Goal: Find specific page/section: Find specific page/section

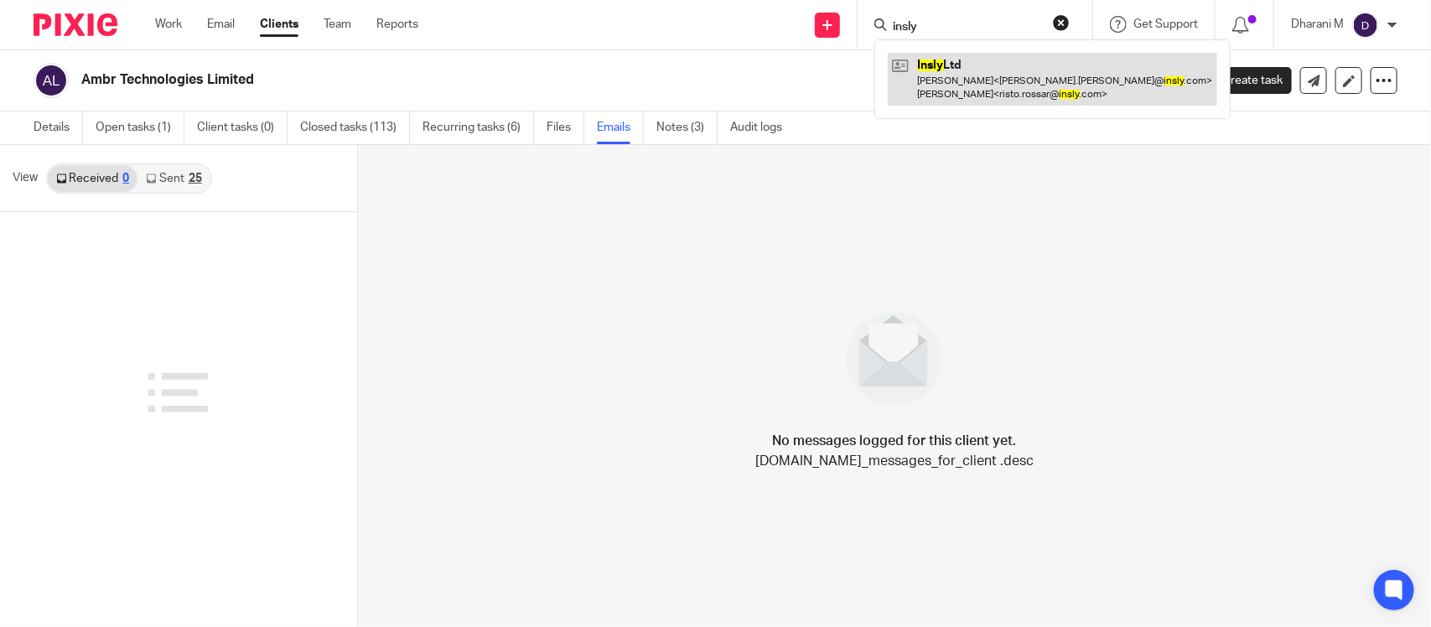
type input "insly"
click at [999, 78] on link at bounding box center [1052, 79] width 329 height 52
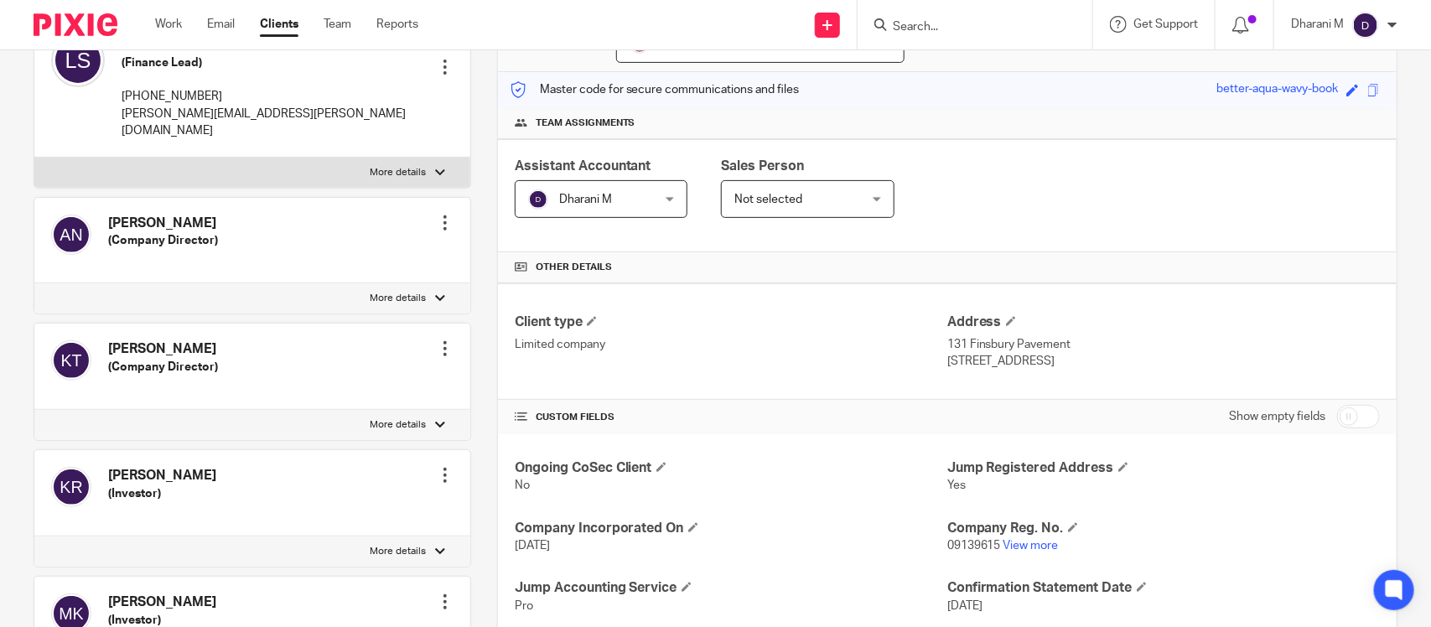
scroll to position [314, 0]
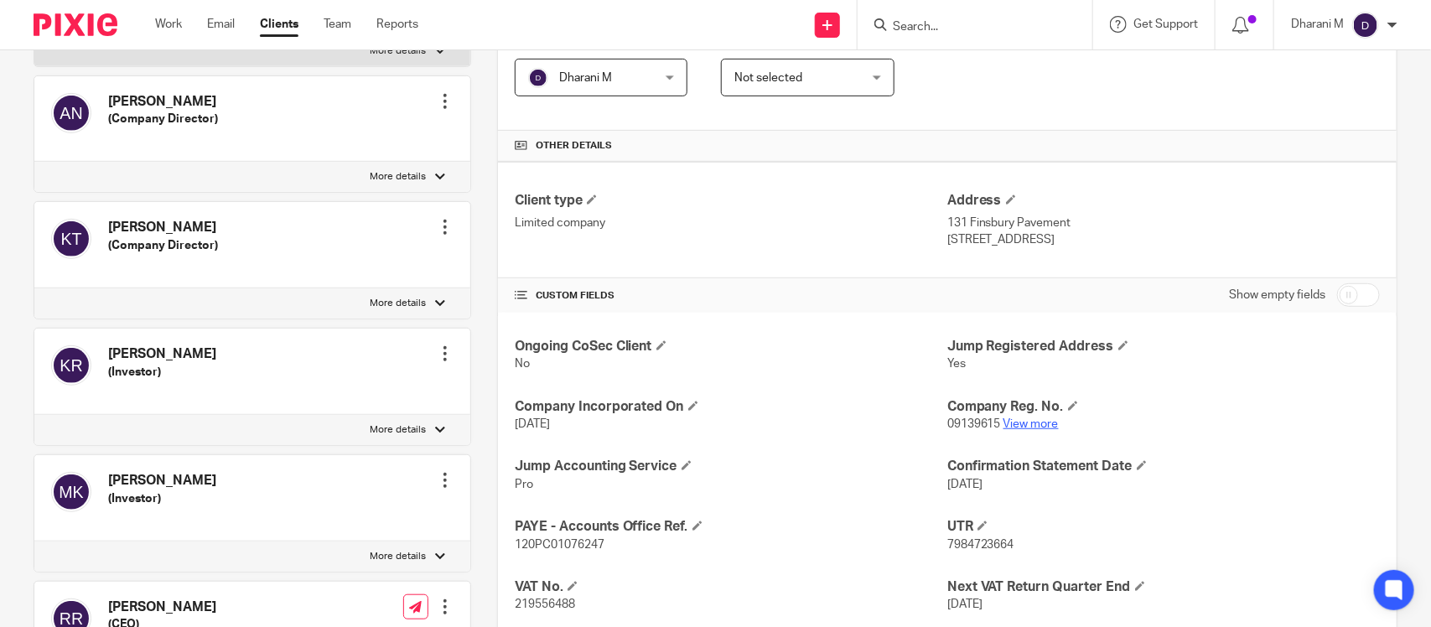
click at [1028, 420] on link "View more" at bounding box center [1030, 424] width 55 height 12
